Goal: Check status: Check status

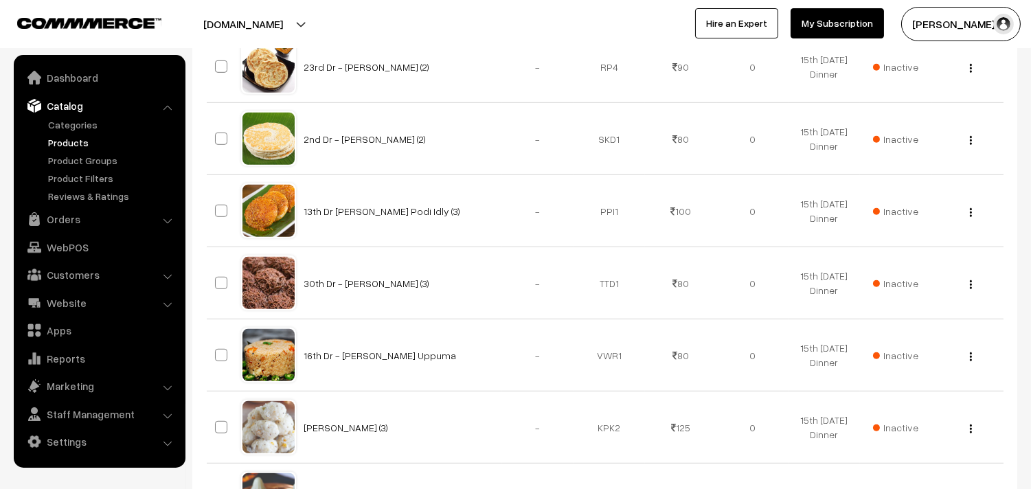
scroll to position [1603, 0]
click at [62, 137] on link "Products" at bounding box center [113, 142] width 136 height 14
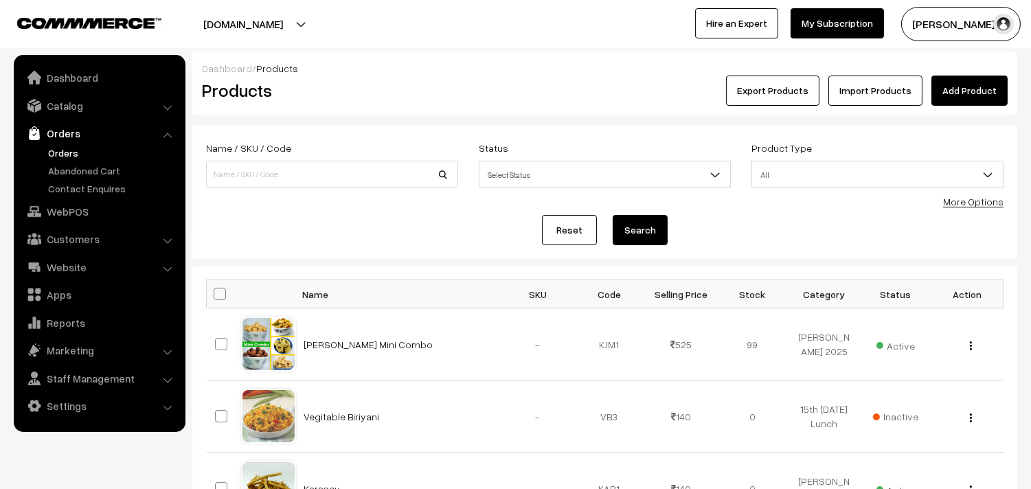
click at [91, 146] on link "Orders" at bounding box center [113, 153] width 136 height 14
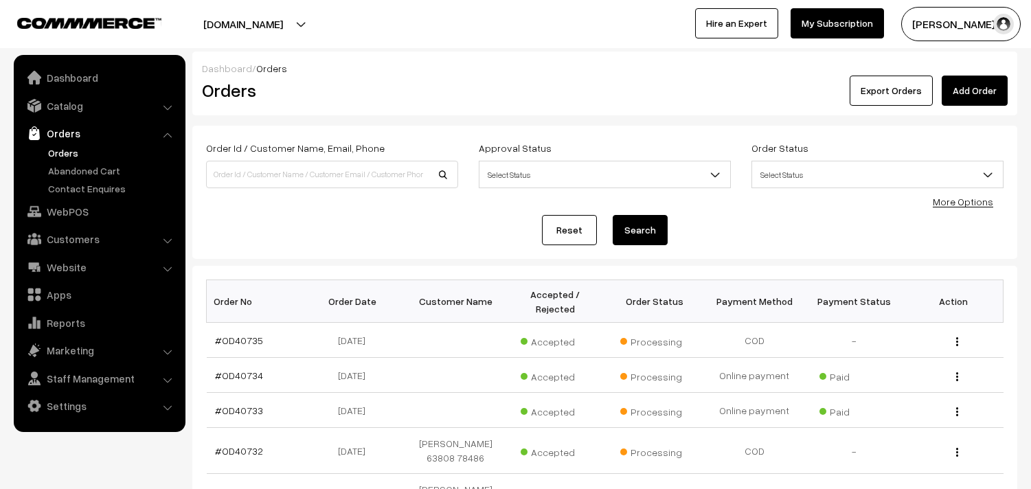
click at [291, 167] on input at bounding box center [332, 174] width 252 height 27
type input "7"
type input "9790975831"
click at [613, 215] on button "Search" at bounding box center [640, 230] width 55 height 30
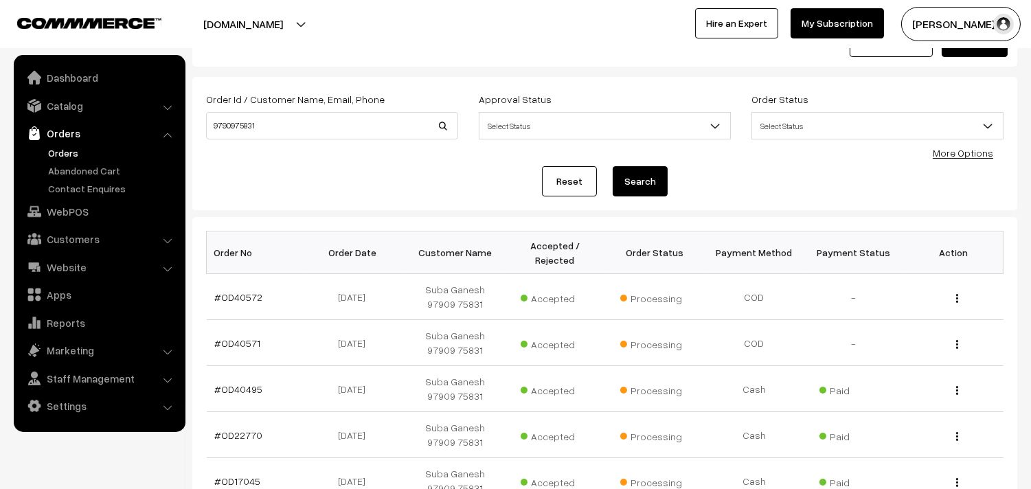
scroll to position [152, 0]
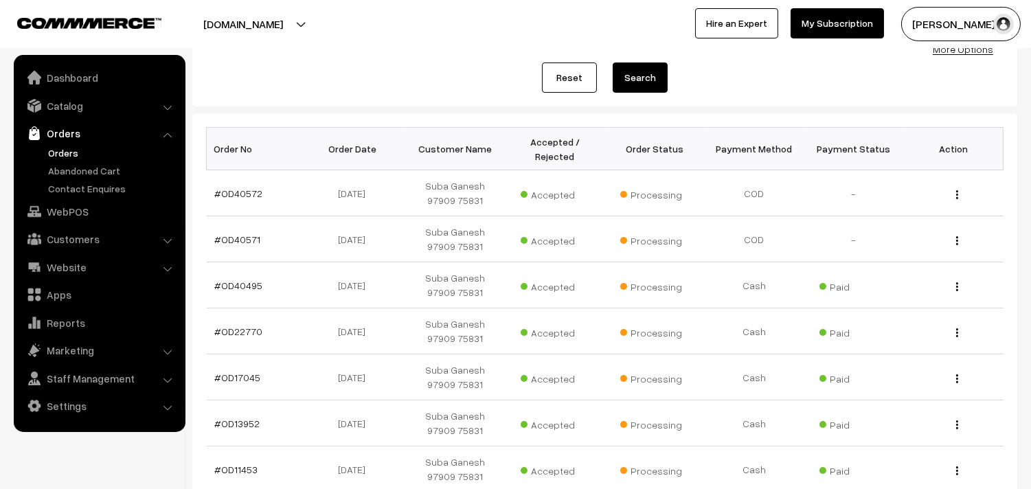
click at [72, 153] on link "Orders" at bounding box center [113, 153] width 136 height 14
click at [63, 149] on link "Orders" at bounding box center [113, 153] width 136 height 14
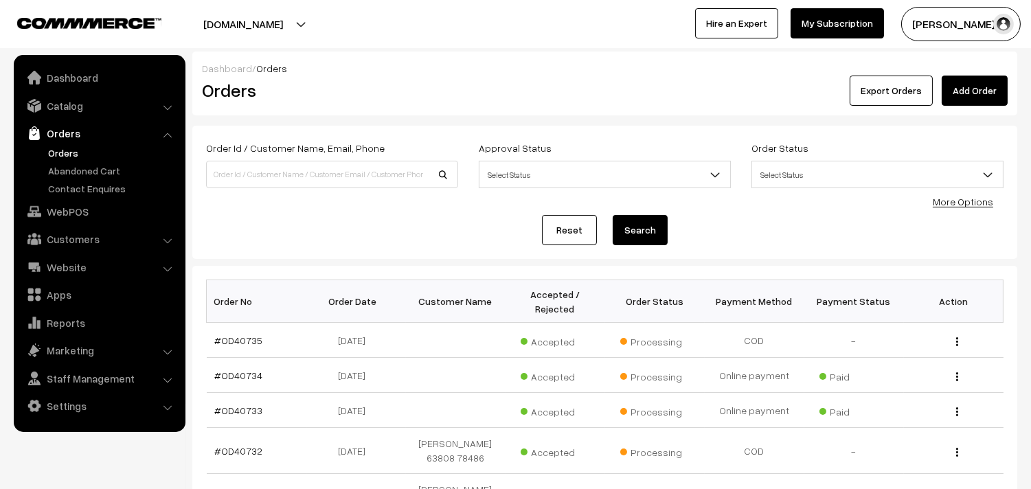
click at [65, 147] on link "Orders" at bounding box center [113, 153] width 136 height 14
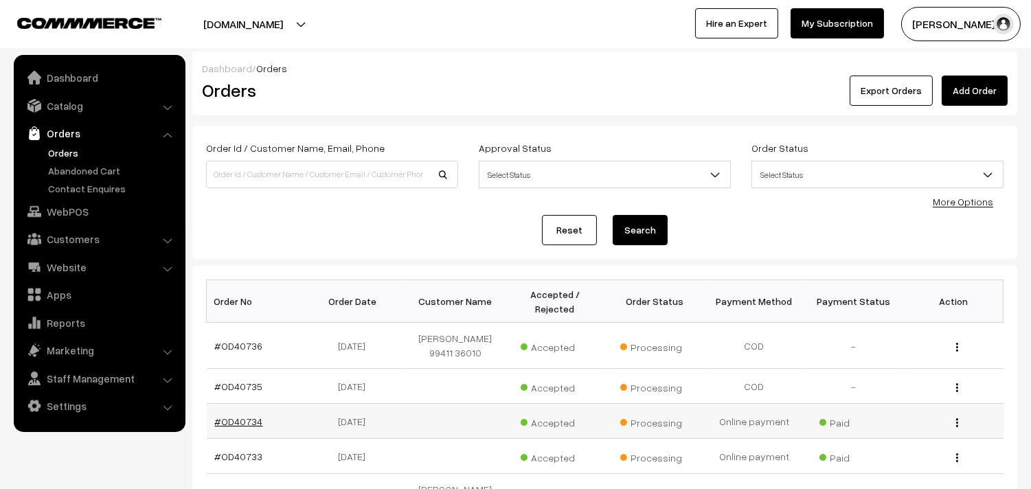
click at [236, 420] on link "#OD40734" at bounding box center [239, 422] width 48 height 12
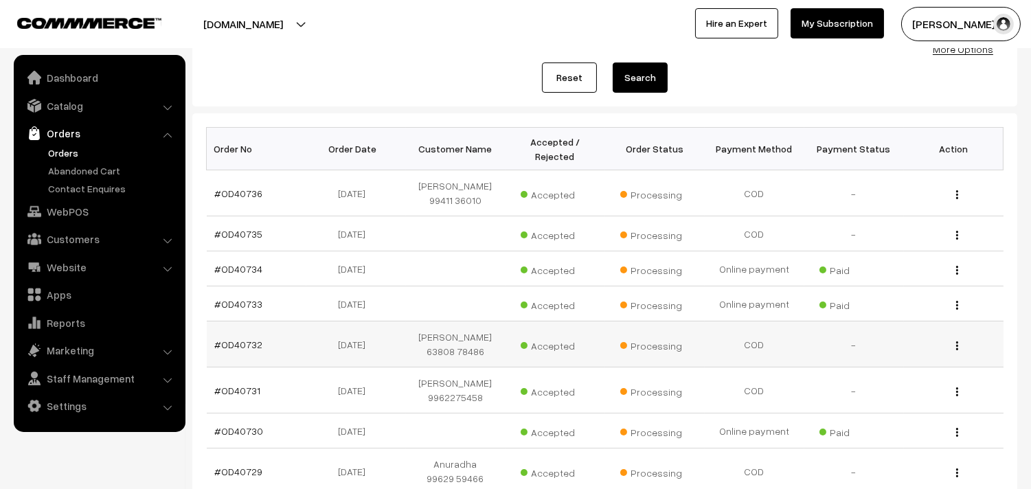
scroll to position [202, 0]
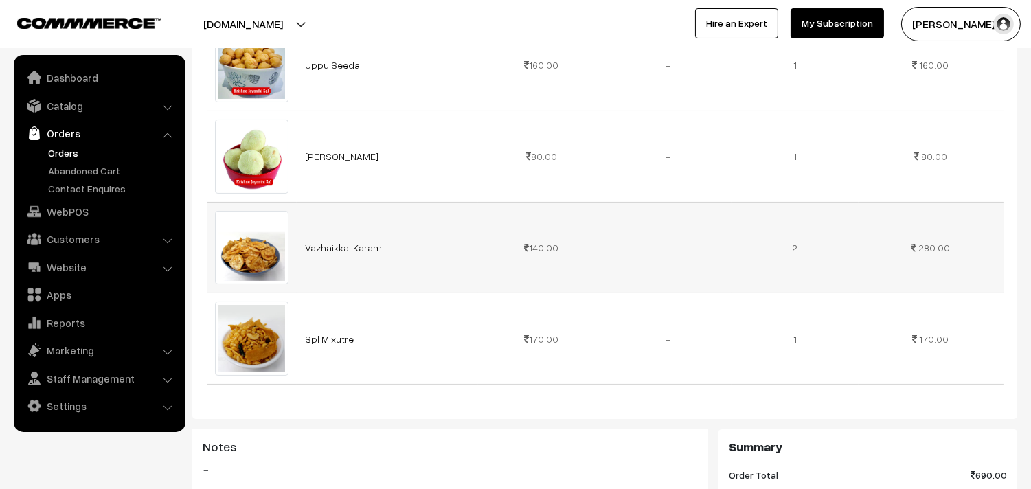
scroll to position [457, 0]
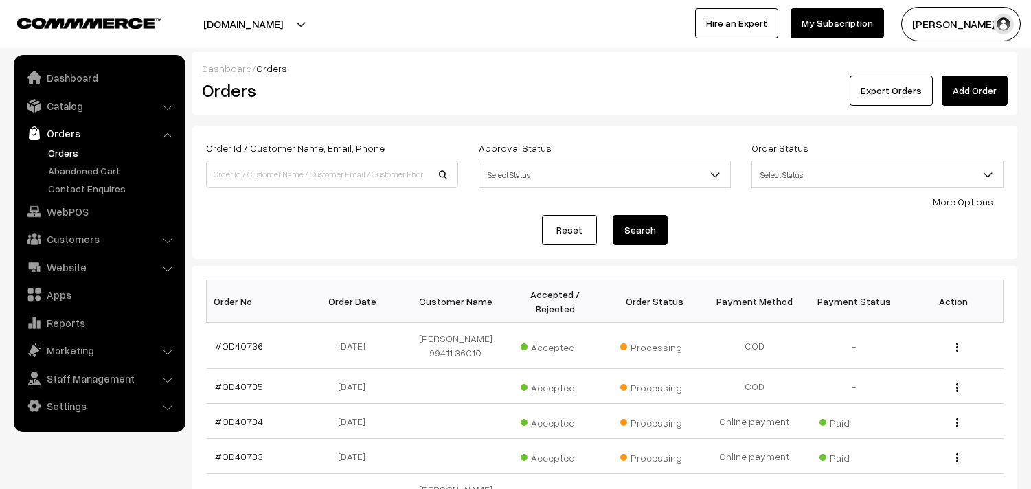
scroll to position [220, 0]
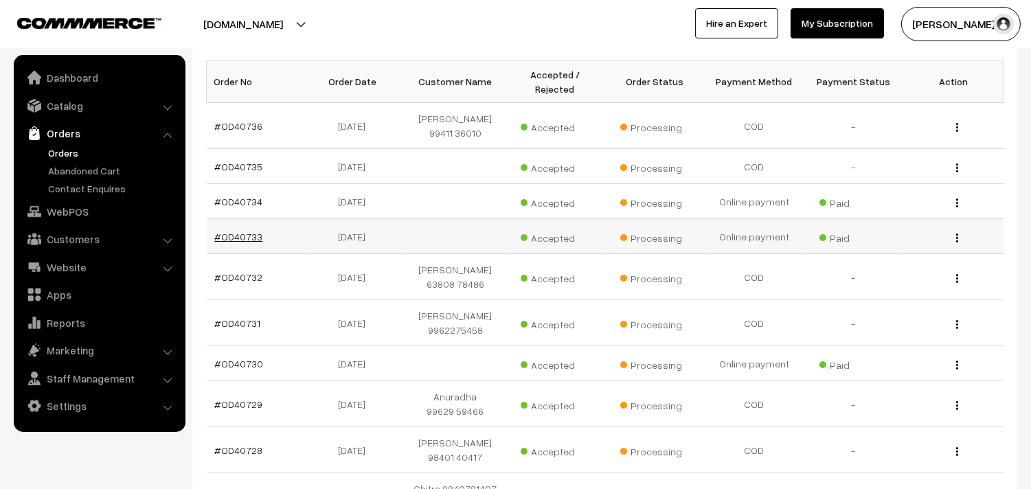
click at [245, 240] on link "#OD40733" at bounding box center [239, 237] width 48 height 12
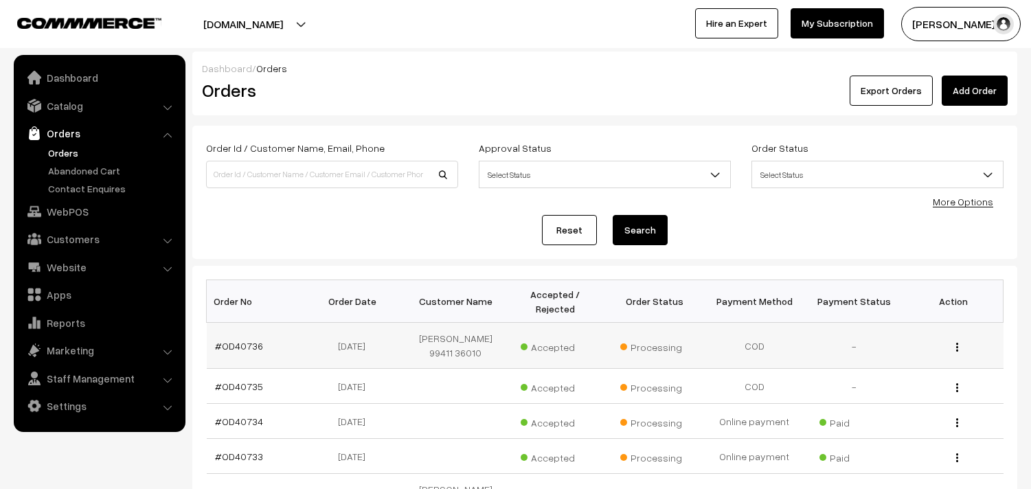
scroll to position [220, 0]
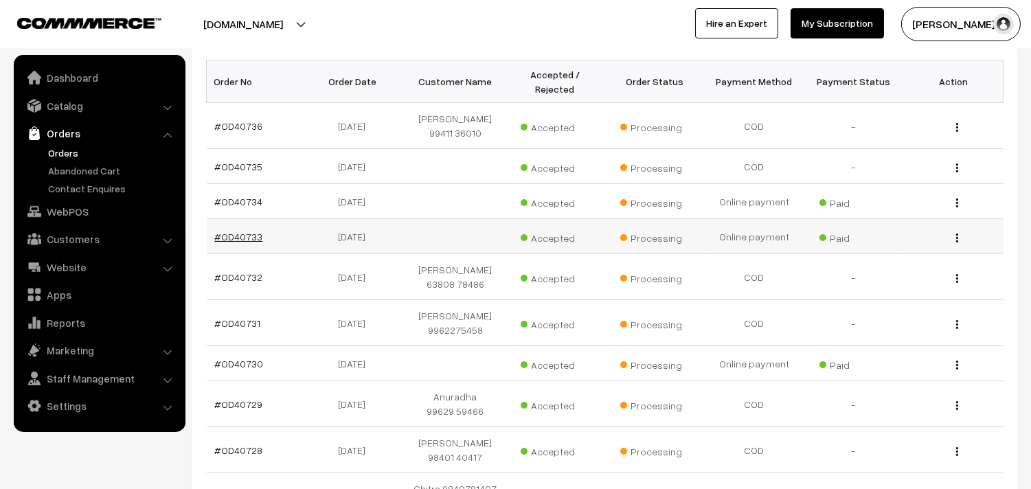
click at [253, 231] on link "#OD40733" at bounding box center [239, 237] width 48 height 12
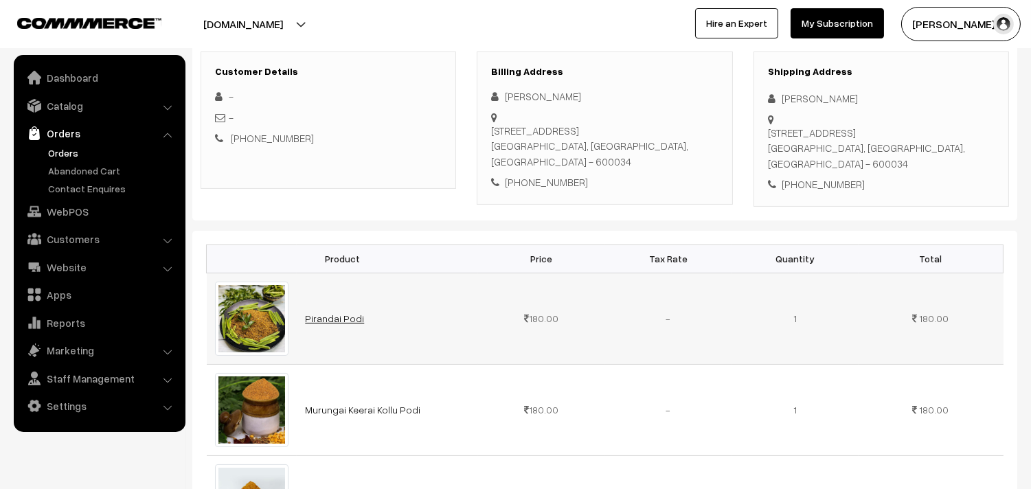
scroll to position [152, 0]
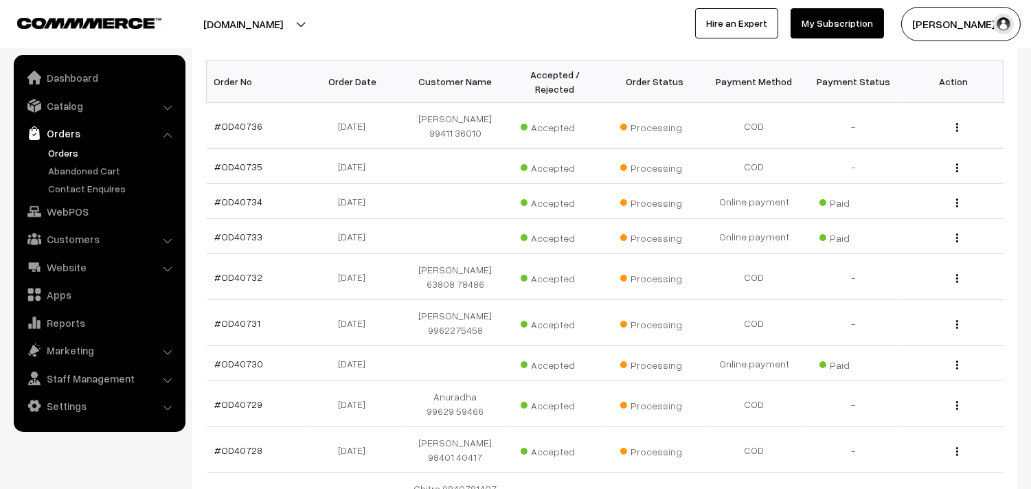
scroll to position [220, 0]
click at [58, 153] on link "Orders" at bounding box center [113, 153] width 136 height 14
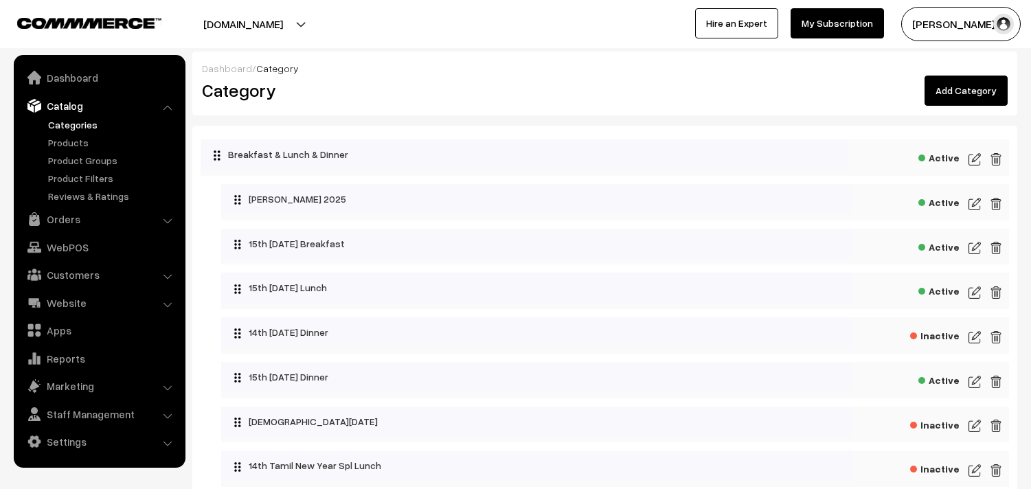
scroll to position [76, 0]
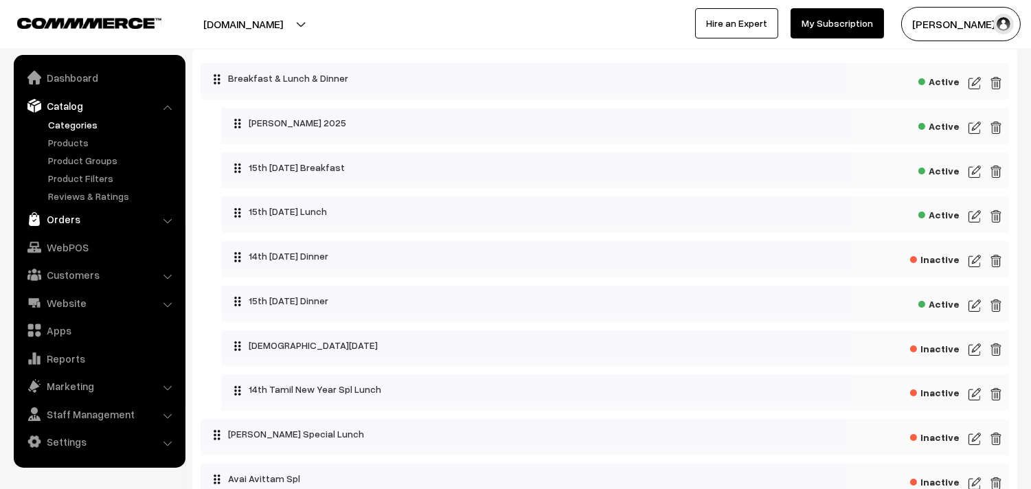
click at [74, 216] on link "Orders" at bounding box center [98, 219] width 163 height 25
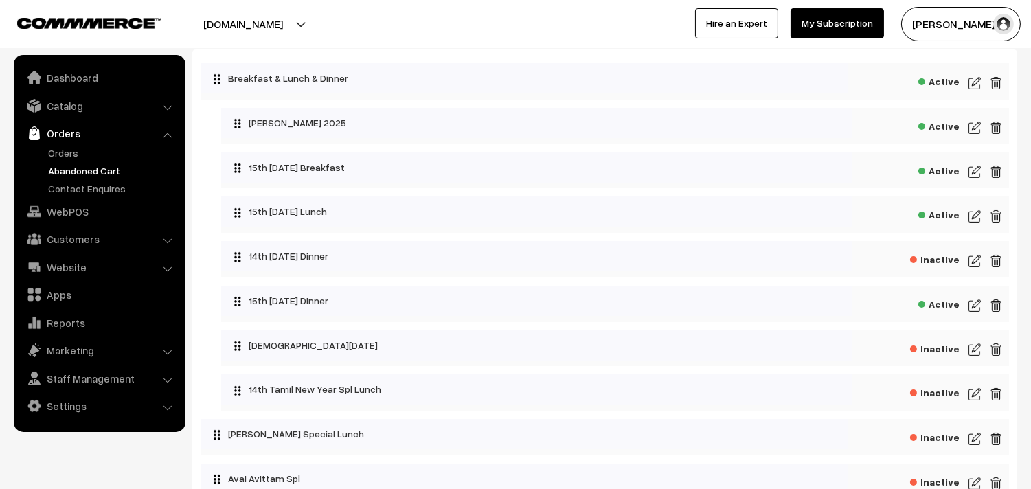
click at [74, 163] on link "Abandoned Cart" at bounding box center [113, 170] width 136 height 14
click at [74, 150] on link "Orders" at bounding box center [113, 153] width 136 height 14
click at [70, 153] on link "Orders" at bounding box center [113, 153] width 136 height 14
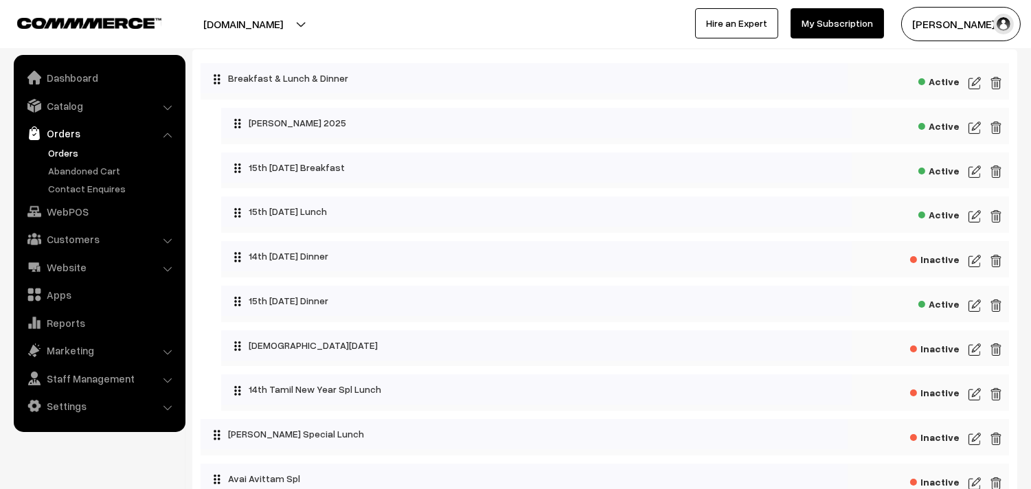
click at [74, 149] on link "Orders" at bounding box center [113, 153] width 136 height 14
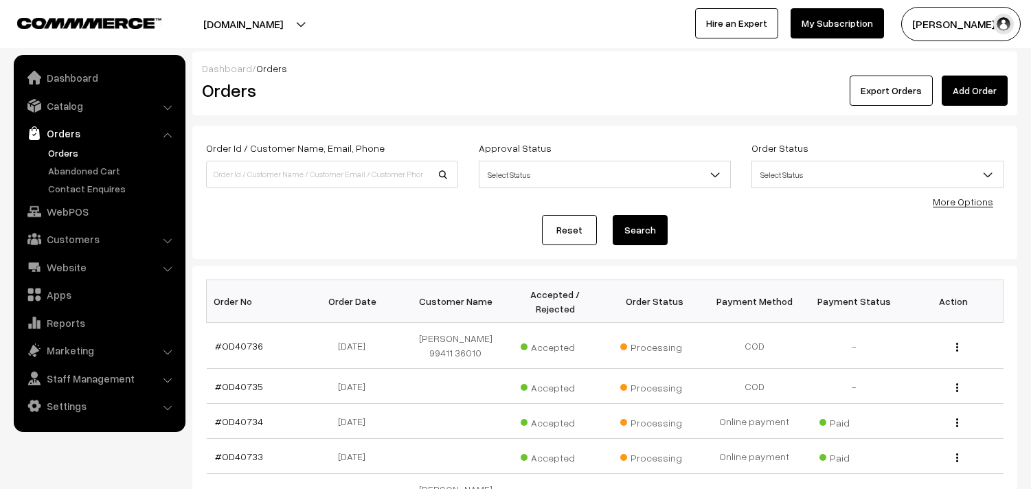
scroll to position [152, 0]
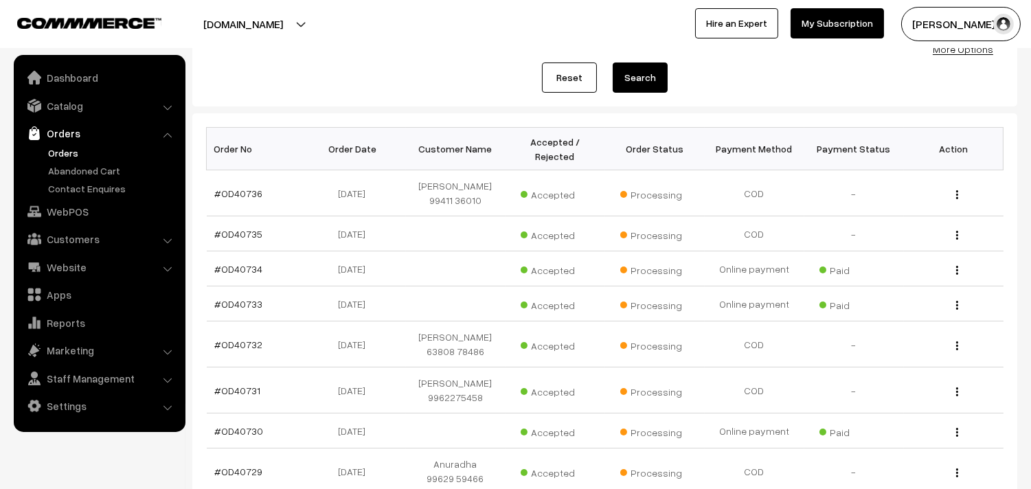
click at [58, 146] on link "Orders" at bounding box center [113, 153] width 136 height 14
click at [251, 198] on link "#OD40736" at bounding box center [239, 194] width 48 height 12
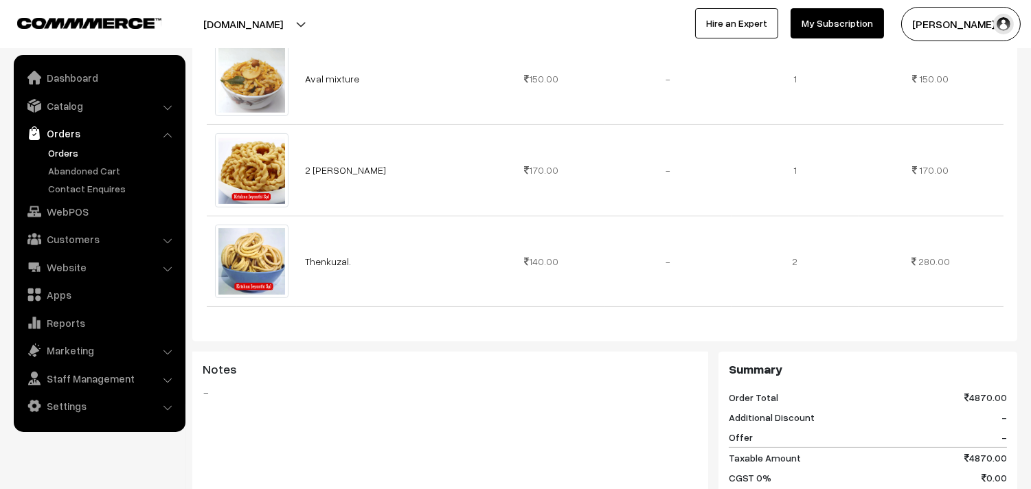
scroll to position [763, 0]
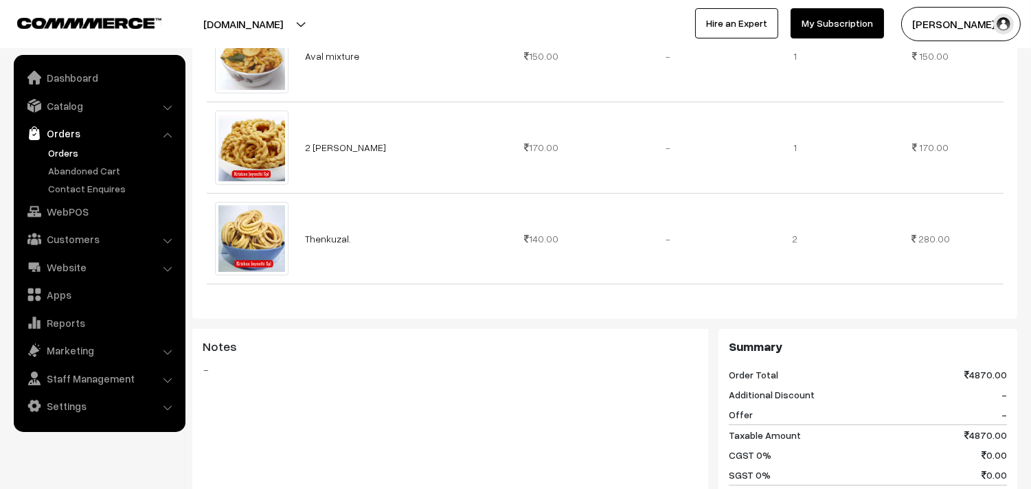
click at [65, 148] on link "Orders" at bounding box center [113, 153] width 136 height 14
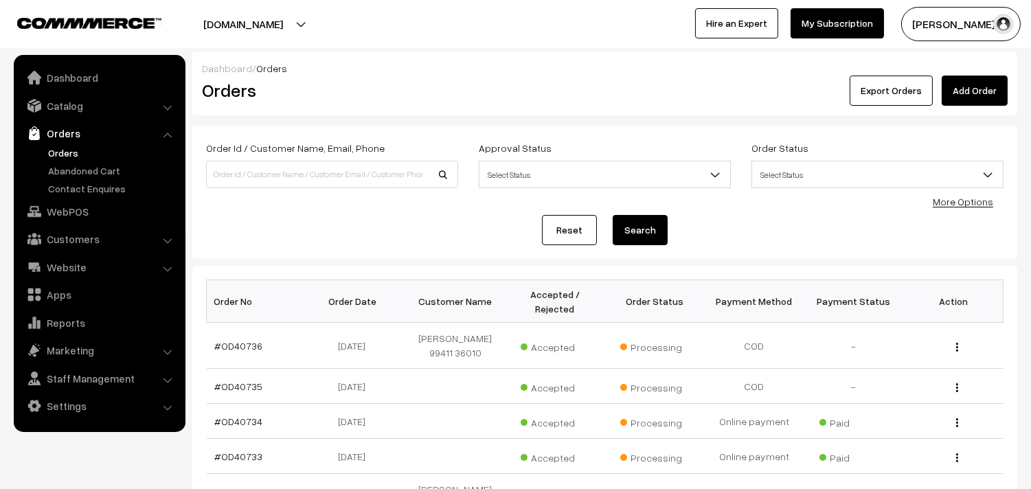
click at [55, 143] on link "Orders" at bounding box center [98, 133] width 163 height 25
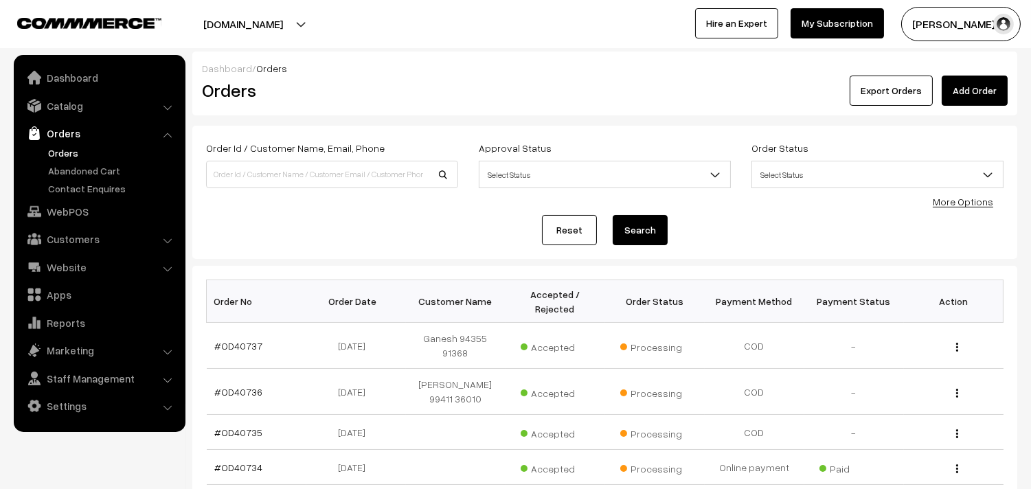
click at [59, 151] on link "Orders" at bounding box center [113, 153] width 136 height 14
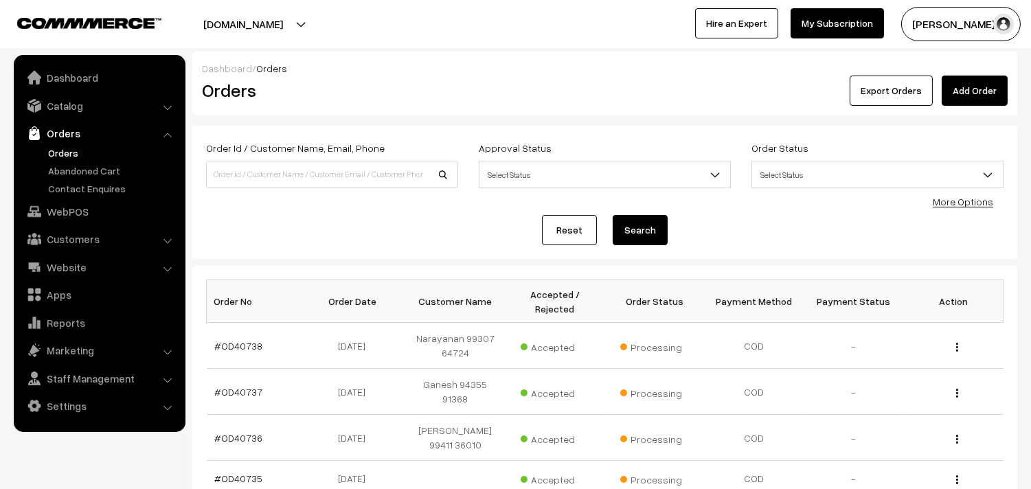
click at [60, 155] on link "Orders" at bounding box center [113, 153] width 136 height 14
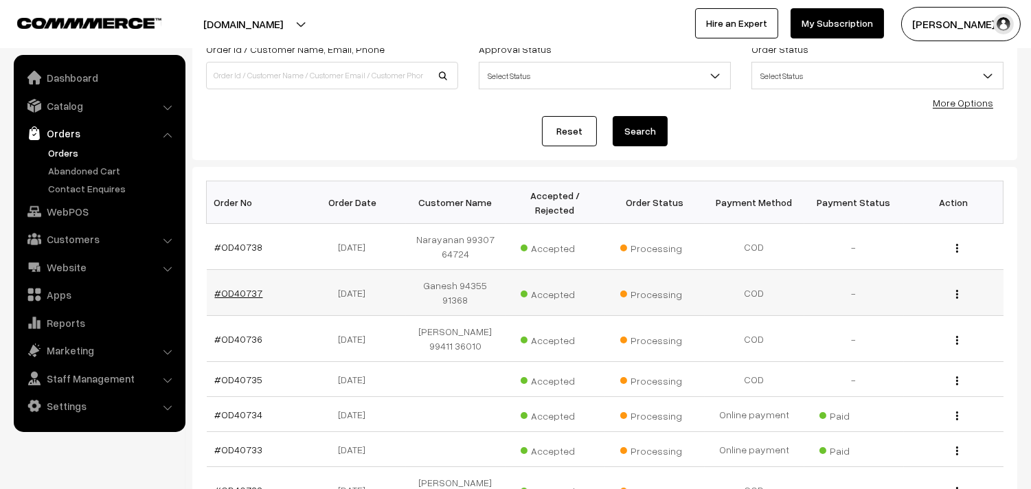
scroll to position [229, 0]
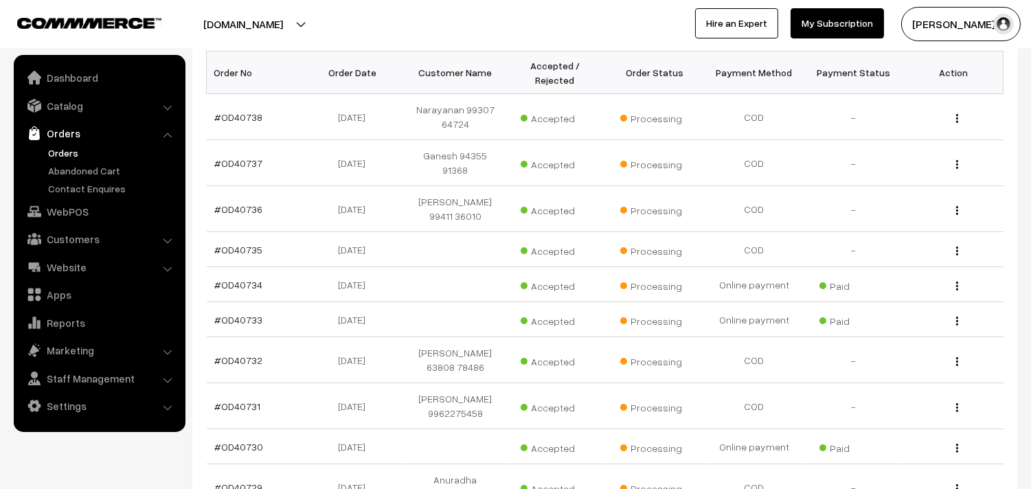
click at [54, 155] on link "Orders" at bounding box center [113, 153] width 136 height 14
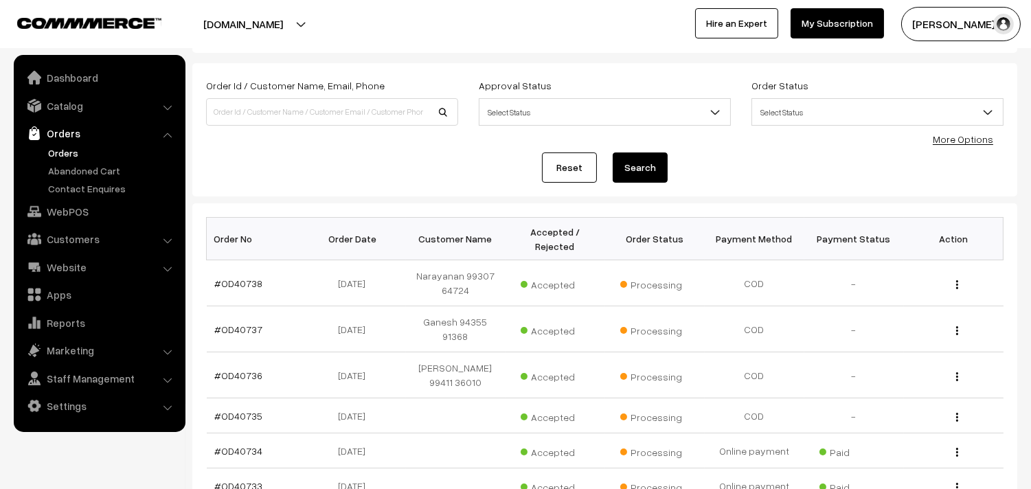
scroll to position [152, 0]
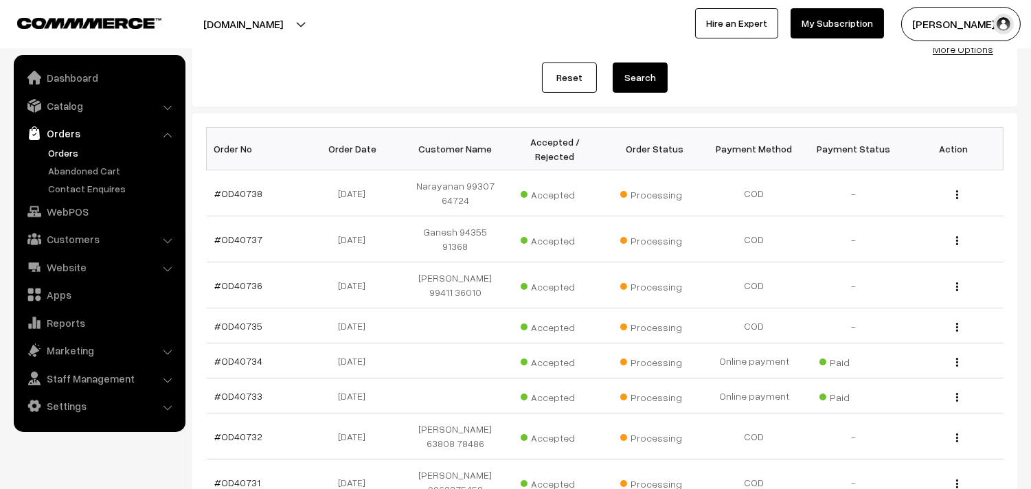
click at [58, 153] on link "Orders" at bounding box center [113, 153] width 136 height 14
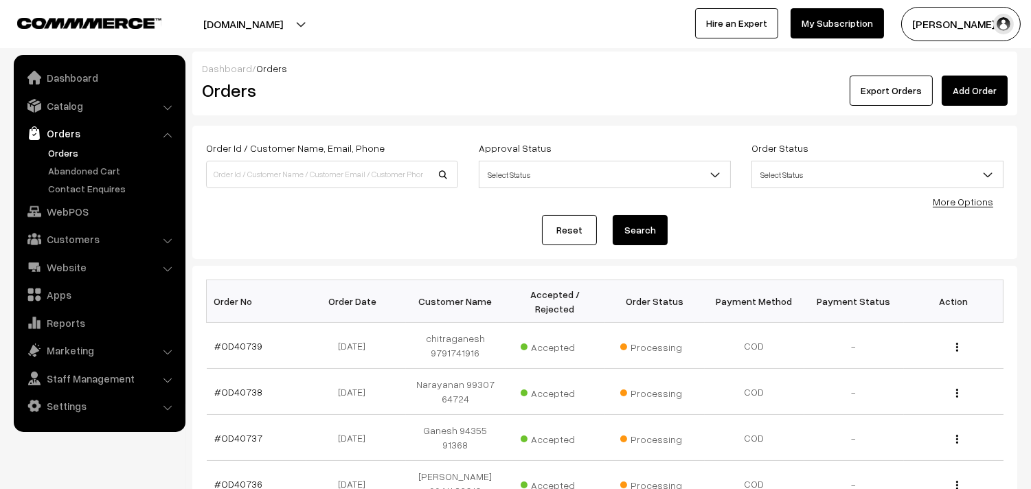
click at [56, 143] on link "Orders" at bounding box center [98, 133] width 163 height 25
click at [58, 152] on link "Orders" at bounding box center [113, 153] width 136 height 14
click at [74, 144] on link "Orders" at bounding box center [98, 133] width 163 height 25
click at [63, 146] on link "Orders" at bounding box center [113, 153] width 136 height 14
click at [54, 153] on link "Orders" at bounding box center [113, 153] width 136 height 14
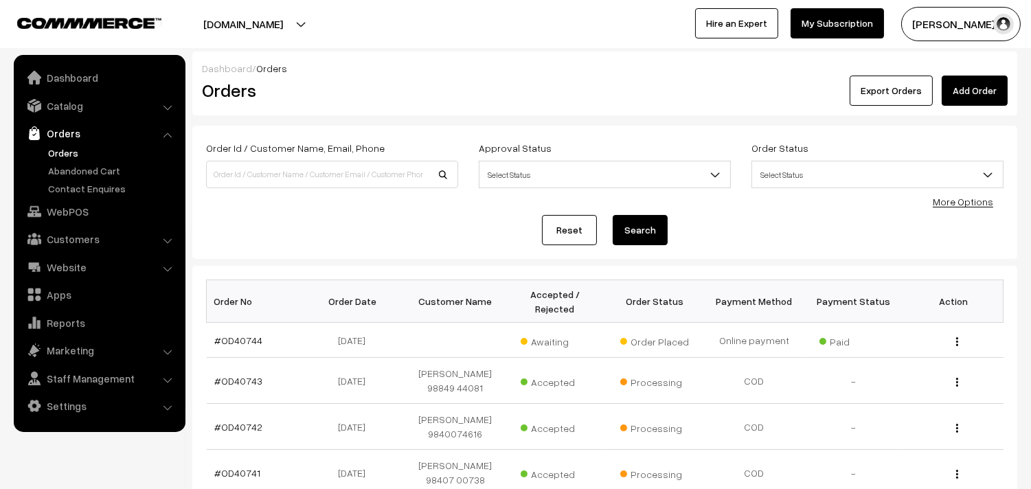
click at [78, 148] on link "Orders" at bounding box center [113, 153] width 136 height 14
click at [248, 345] on link "#OD40744" at bounding box center [239, 341] width 48 height 12
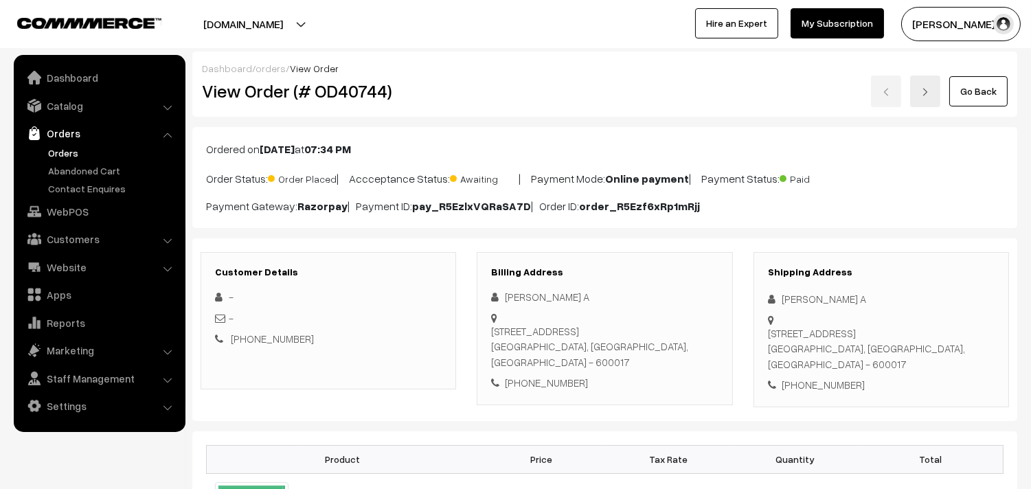
click at [58, 144] on link "Orders" at bounding box center [98, 133] width 163 height 25
click at [65, 151] on link "Orders" at bounding box center [113, 153] width 136 height 14
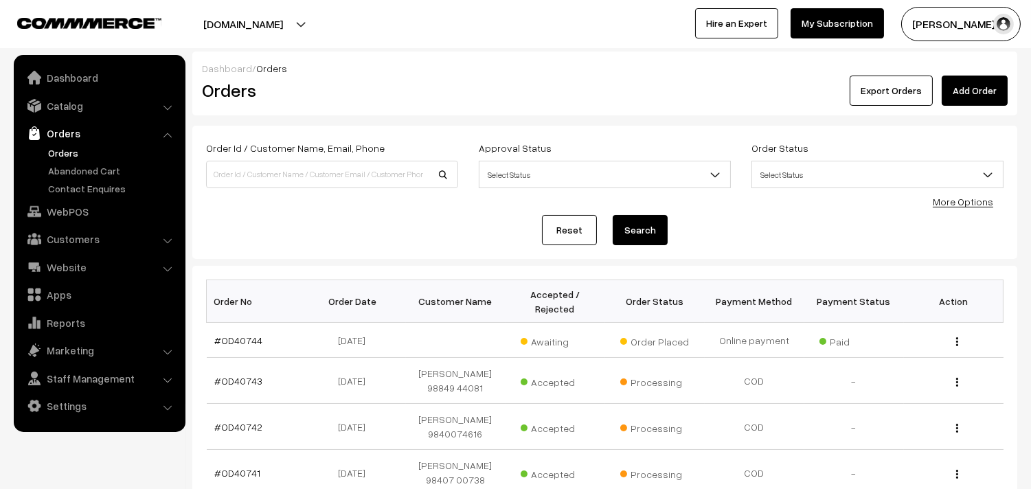
click at [67, 153] on link "Orders" at bounding box center [113, 153] width 136 height 14
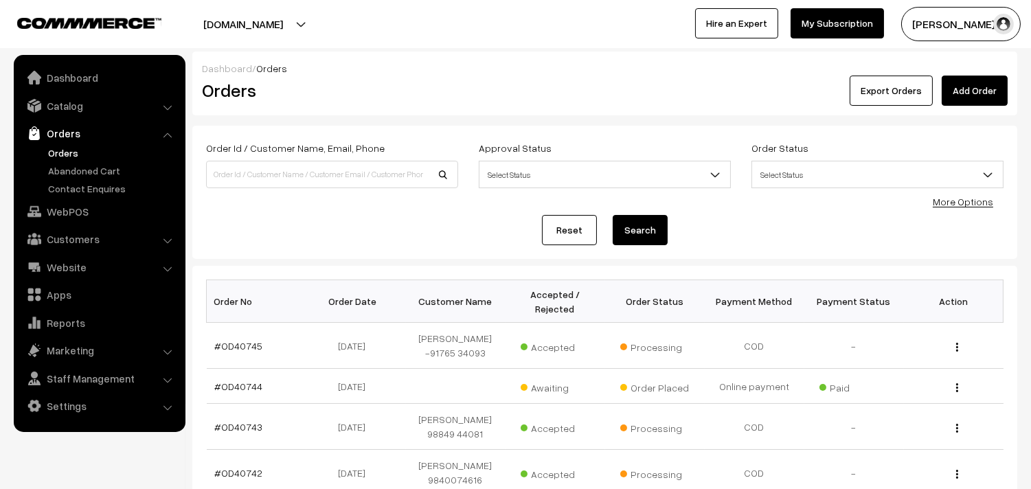
click at [65, 152] on link "Orders" at bounding box center [113, 153] width 136 height 14
click at [55, 150] on link "Orders" at bounding box center [113, 153] width 136 height 14
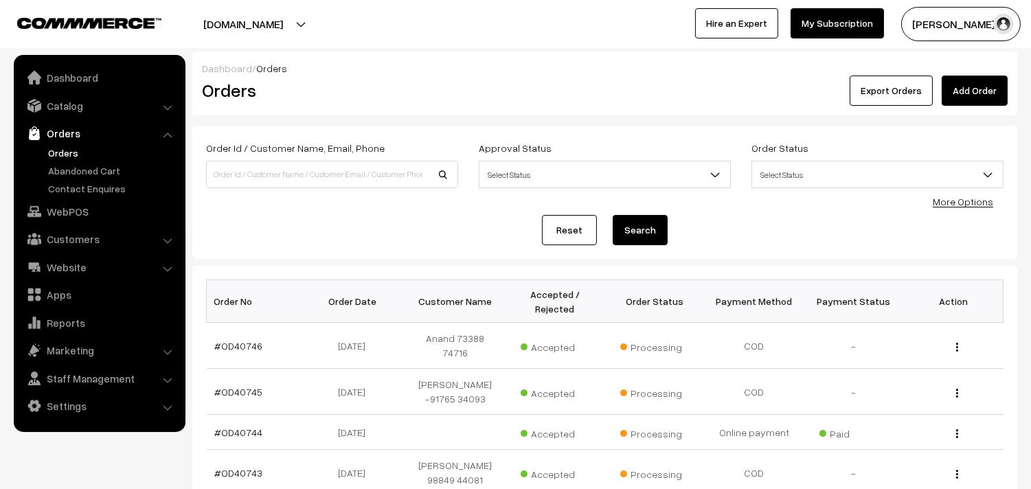
click at [74, 148] on link "Orders" at bounding box center [113, 153] width 136 height 14
click at [74, 152] on link "Orders" at bounding box center [113, 153] width 136 height 14
